Goal: Task Accomplishment & Management: Complete application form

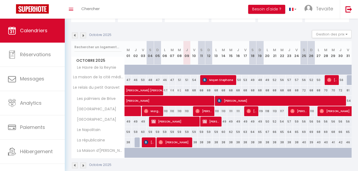
scroll to position [72, 0]
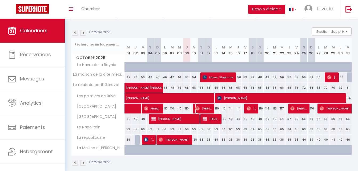
click at [204, 107] on span "[PERSON_NAME]" at bounding box center [203, 108] width 17 height 10
select select "OK"
select select "1"
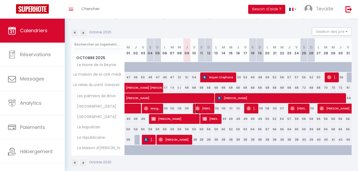
select select "1"
select select
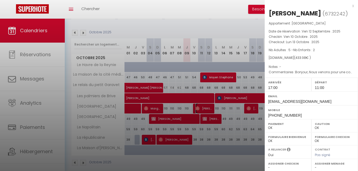
scroll to position [77, 0]
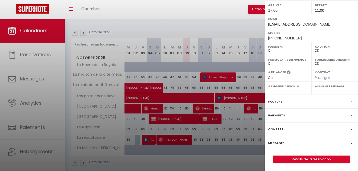
click at [281, 142] on label "Messages" at bounding box center [276, 143] width 16 height 6
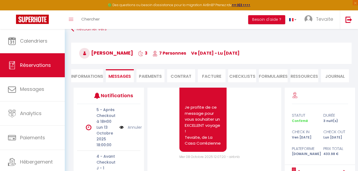
scroll to position [1809, 0]
click at [317, 21] on span "Tevaite" at bounding box center [323, 19] width 17 height 7
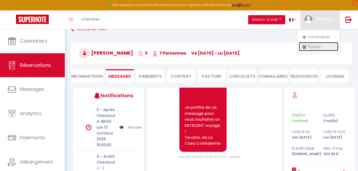
click at [305, 47] on icon at bounding box center [304, 47] width 4 height 4
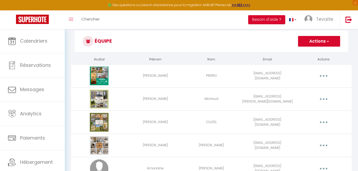
scroll to position [46, 0]
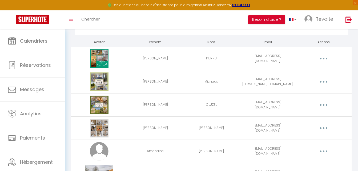
click at [179, 71] on td "[PERSON_NAME]" at bounding box center [155, 81] width 56 height 23
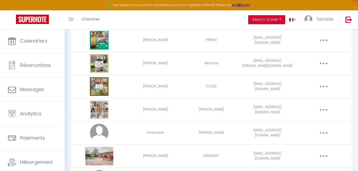
scroll to position [64, 0]
click at [323, 85] on button "button" at bounding box center [323, 86] width 15 height 9
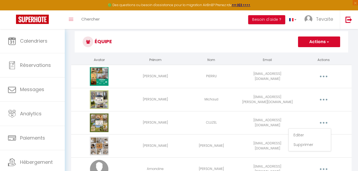
scroll to position [0, 0]
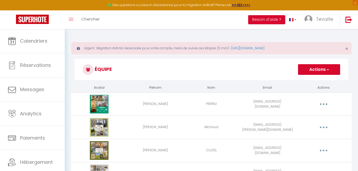
click at [307, 72] on button "Actions" at bounding box center [319, 69] width 42 height 11
click at [307, 81] on link "Ajouter un nouvel utilisateur" at bounding box center [308, 81] width 63 height 7
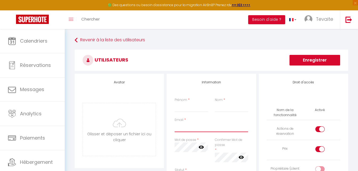
type input "[EMAIL_ADDRESS][DOMAIN_NAME]"
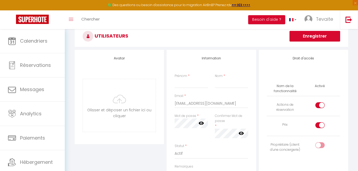
scroll to position [47, 0]
click at [186, 83] on input "Prénom" at bounding box center [190, 84] width 33 height 10
type input "d"
type input "[PERSON_NAME]"
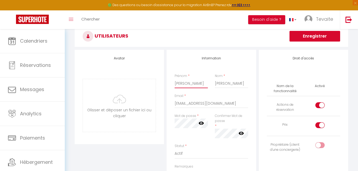
type input "[PERSON_NAME]"
click at [223, 103] on input "[EMAIL_ADDRESS][DOMAIN_NAME]" at bounding box center [210, 103] width 73 height 10
type input "[PERSON_NAME][EMAIL_ADDRESS][PERSON_NAME][DOMAIN_NAME]"
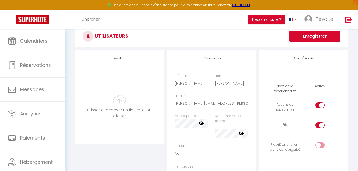
click at [179, 105] on input "[PERSON_NAME][EMAIL_ADDRESS][PERSON_NAME][DOMAIN_NAME]" at bounding box center [210, 103] width 73 height 10
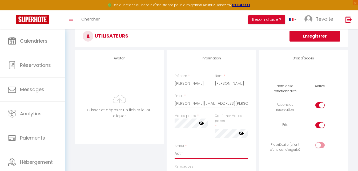
click at [207, 149] on select "Actif Inactif" at bounding box center [210, 153] width 73 height 10
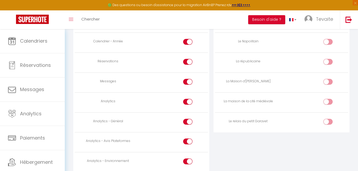
scroll to position [391, 0]
click at [328, 121] on input "checkbox" at bounding box center [331, 122] width 9 height 8
checkbox input "true"
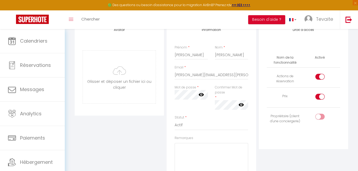
scroll to position [75, 0]
click at [322, 115] on input "checkbox" at bounding box center [323, 118] width 9 height 8
checkbox input "true"
click at [319, 77] on div at bounding box center [319, 77] width 9 height 6
click at [319, 77] on input "checkbox" at bounding box center [323, 78] width 9 height 8
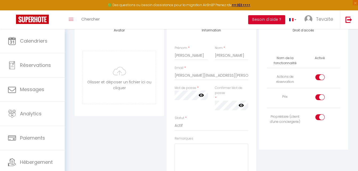
checkbox input "false"
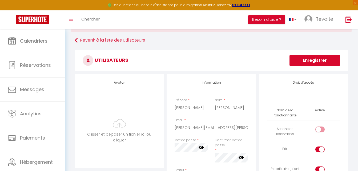
scroll to position [21, 0]
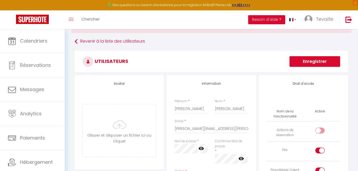
click at [320, 62] on button "Enregistrer" at bounding box center [314, 61] width 51 height 11
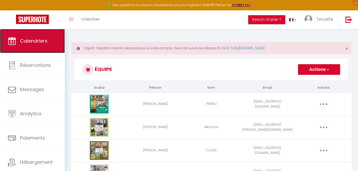
click at [44, 40] on span "Calendriers" at bounding box center [33, 41] width 27 height 7
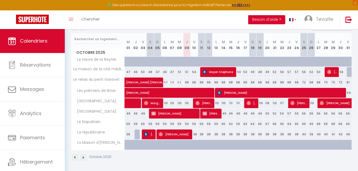
scroll to position [89, 0]
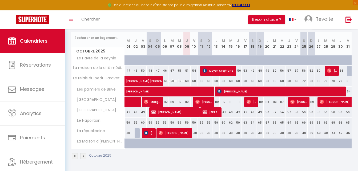
click at [83, 157] on img at bounding box center [83, 156] width 6 height 6
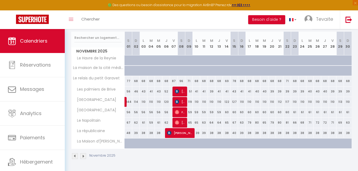
click at [83, 157] on img at bounding box center [83, 156] width 6 height 6
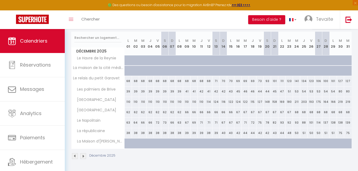
click at [172, 83] on div "68" at bounding box center [171, 81] width 7 height 10
type input "68"
type input "Dim 07 Décembre 2025"
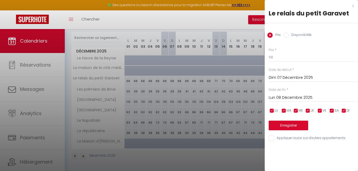
click at [287, 98] on input "Lun 08 Décembre 2025" at bounding box center [312, 97] width 89 height 7
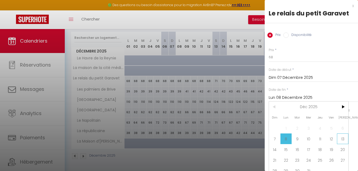
click at [342, 139] on span "13" at bounding box center [341, 138] width 11 height 11
type input "[PERSON_NAME] 13 Décembre 2025"
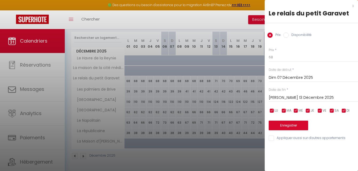
click at [284, 35] on input "Disponibilité" at bounding box center [285, 34] width 5 height 5
radio input "true"
radio input "false"
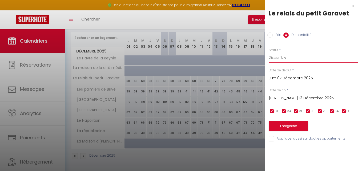
click at [281, 55] on select "Disponible Indisponible" at bounding box center [312, 57] width 89 height 10
select select "0"
click at [268, 52] on select "Disponible Indisponible" at bounding box center [312, 57] width 89 height 10
click at [284, 124] on button "Enregistrer" at bounding box center [287, 126] width 39 height 10
